Goal: Task Accomplishment & Management: Manage account settings

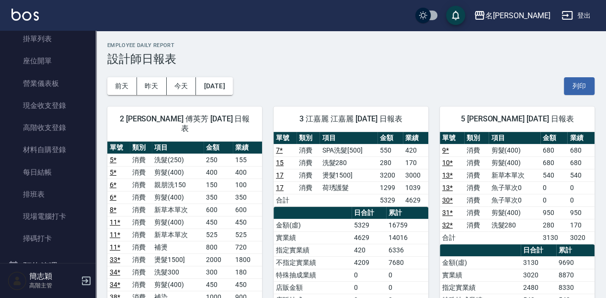
scroll to position [71, 0]
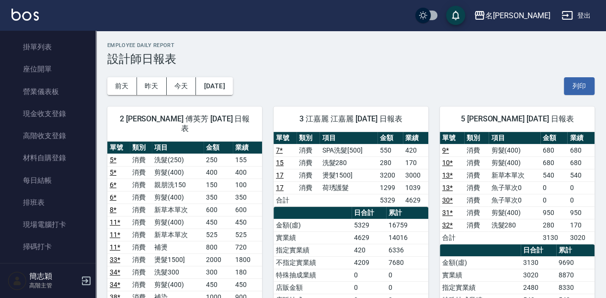
click at [91, 65] on nav "櫃檯作業 打帳單 帳單列表 掛單列表 座位開單 營業儀表板 現金收支登錄 高階收支登錄 材料自購登錄 每日結帳 排班表 現場電腦打卡 掃碼打卡 預約管理 預約…" at bounding box center [48, 147] width 96 height 232
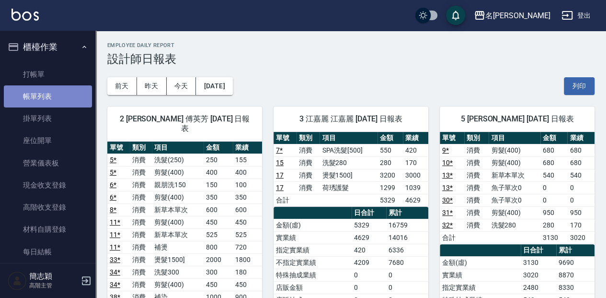
click at [49, 88] on link "帳單列表" at bounding box center [48, 96] width 88 height 22
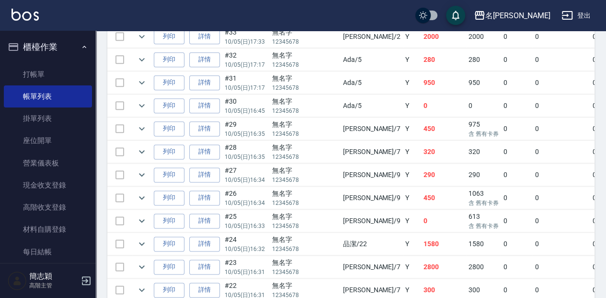
scroll to position [583, 0]
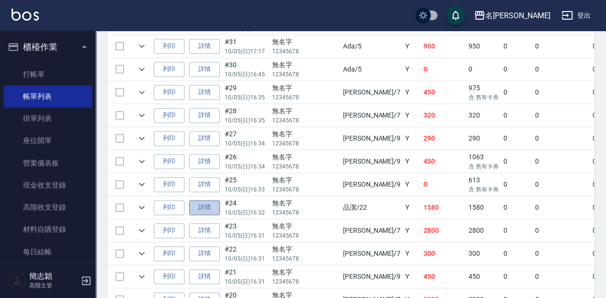
click at [211, 204] on link "詳情" at bounding box center [204, 207] width 31 height 15
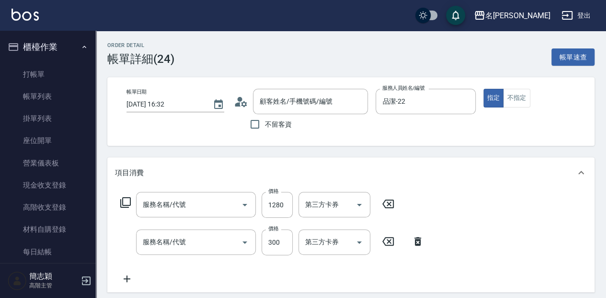
type input "2025/10/05 16:32"
type input "品潔-22"
type input "補染(507)"
type input "染.頭皮隔離(611)"
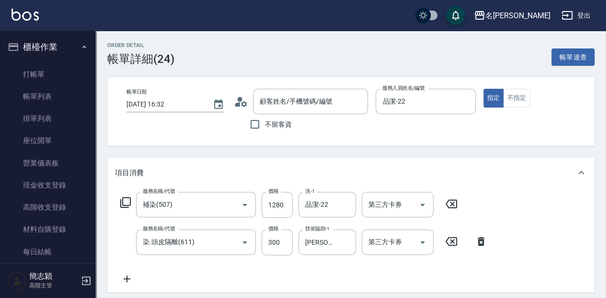
type input "無名字/ 12345678 /null"
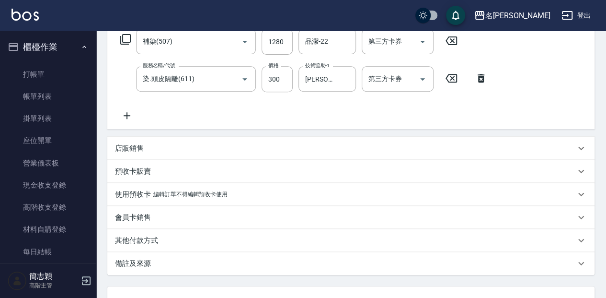
scroll to position [160, 0]
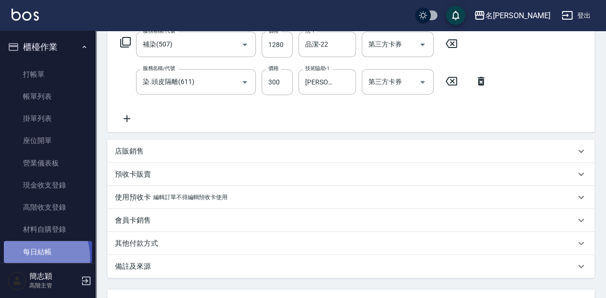
click at [25, 258] on link "每日結帳" at bounding box center [48, 252] width 88 height 22
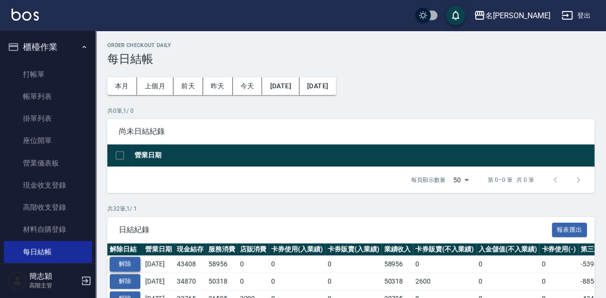
click at [121, 264] on button "解除" at bounding box center [125, 263] width 31 height 15
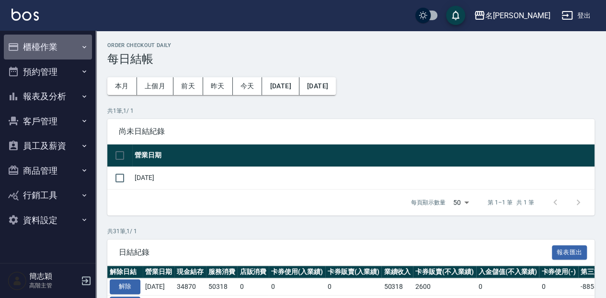
click at [51, 40] on button "櫃檯作業" at bounding box center [48, 47] width 88 height 25
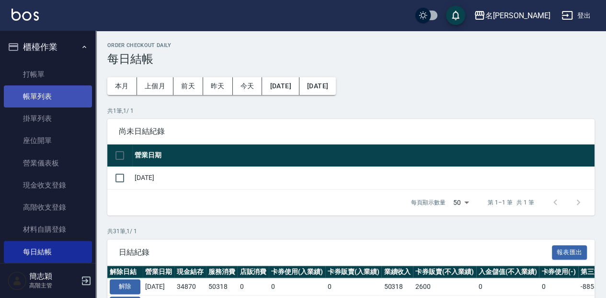
click at [53, 98] on link "帳單列表" at bounding box center [48, 96] width 88 height 22
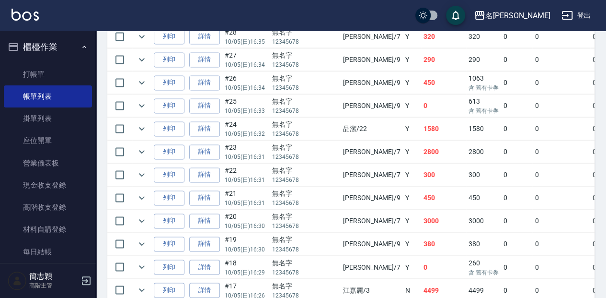
scroll to position [647, 0]
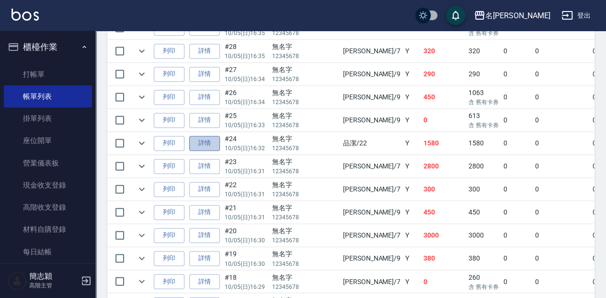
click at [210, 138] on link "詳情" at bounding box center [204, 143] width 31 height 15
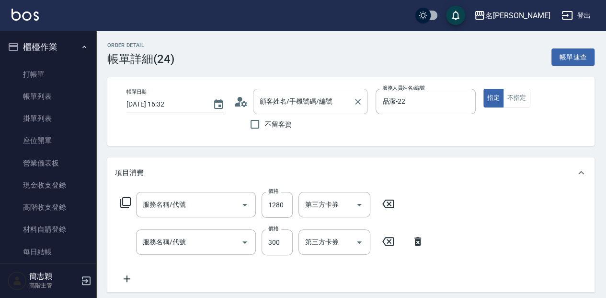
type input "2025/10/05 16:32"
type input "品潔-22"
type input "補染(507)"
type input "染.頭皮隔離(611)"
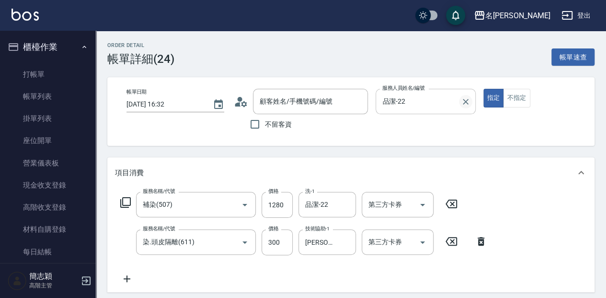
type input "無名字/ 12345678 /null"
click at [453, 101] on input "品潔-22" at bounding box center [418, 101] width 77 height 17
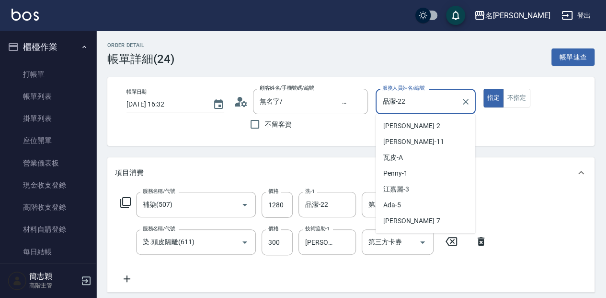
scroll to position [122, 0]
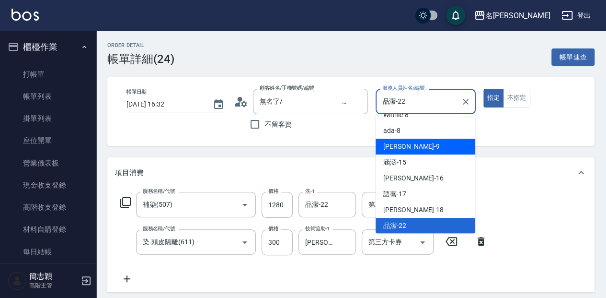
click at [422, 143] on div "Anna -9" at bounding box center [426, 147] width 100 height 16
type input "Anna-9"
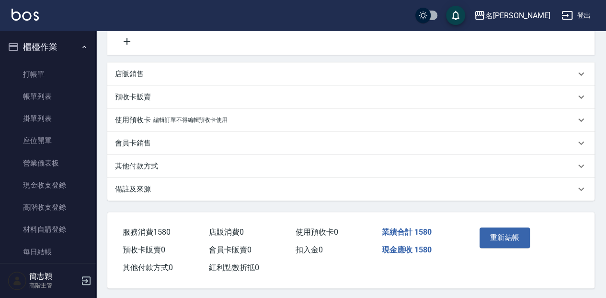
scroll to position [240, 0]
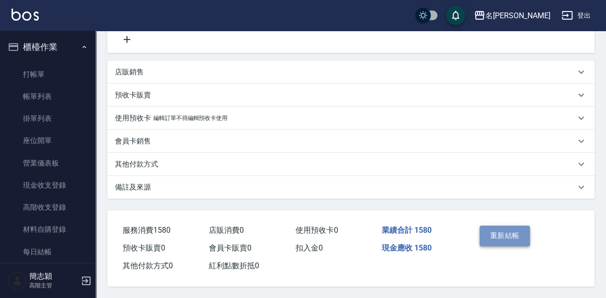
click at [517, 241] on button "重新結帳" at bounding box center [505, 235] width 51 height 20
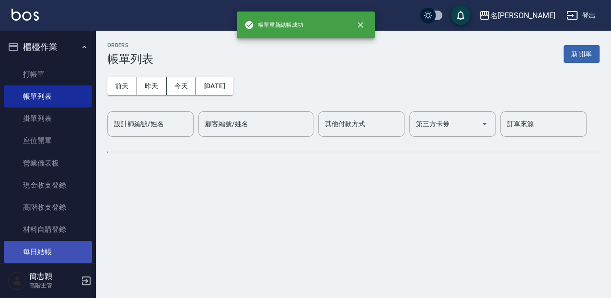
click at [31, 246] on link "每日結帳" at bounding box center [48, 252] width 88 height 22
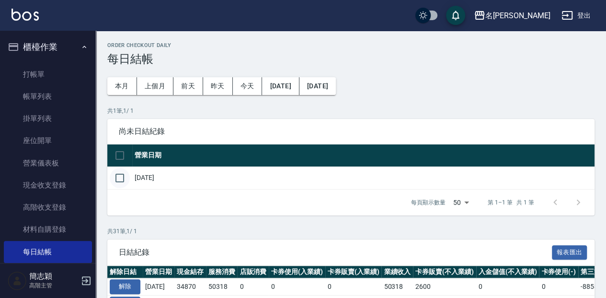
click at [119, 186] on input "checkbox" at bounding box center [120, 178] width 20 height 20
checkbox input "true"
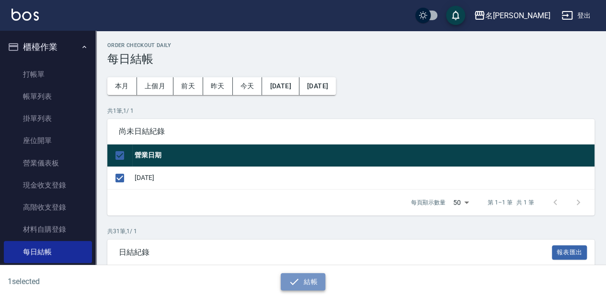
click at [312, 288] on button "結帳" at bounding box center [303, 282] width 45 height 18
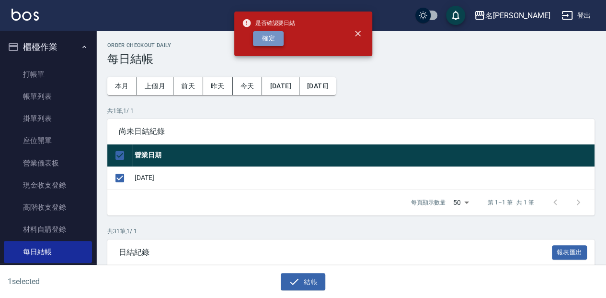
click at [267, 42] on button "確定" at bounding box center [268, 38] width 31 height 15
checkbox input "false"
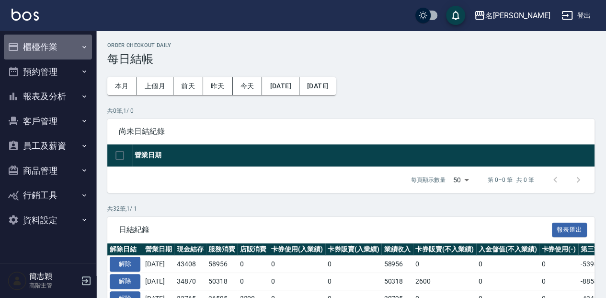
click at [65, 46] on button "櫃檯作業" at bounding box center [48, 47] width 88 height 25
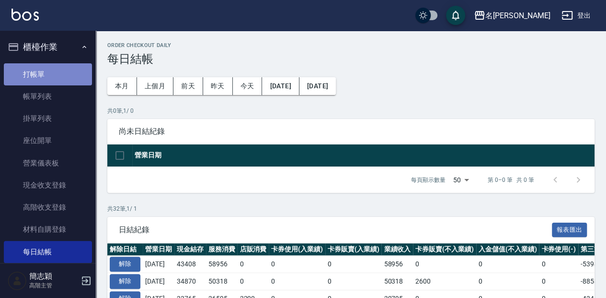
click at [58, 72] on link "打帳單" at bounding box center [48, 74] width 88 height 22
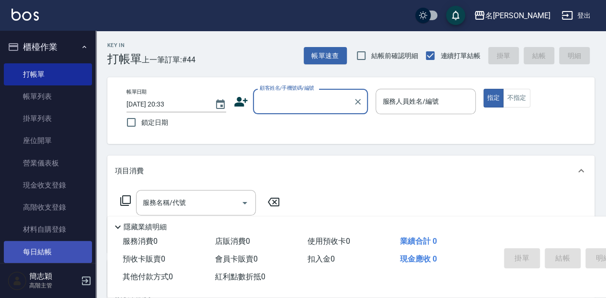
click at [70, 256] on link "每日結帳" at bounding box center [48, 252] width 88 height 22
